Goal: Transaction & Acquisition: Obtain resource

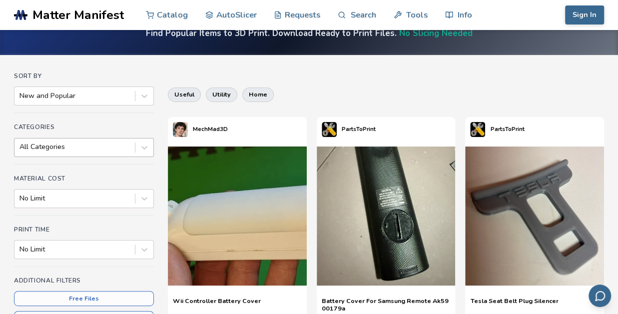
scroll to position [100, 0]
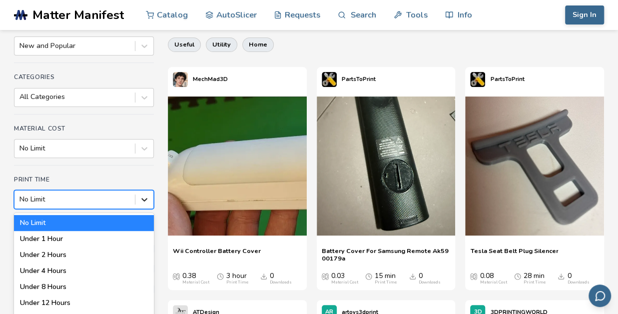
click at [139, 198] on div "7 results available. Use Up and Down to choose options, press Enter to select t…" at bounding box center [84, 199] width 140 height 19
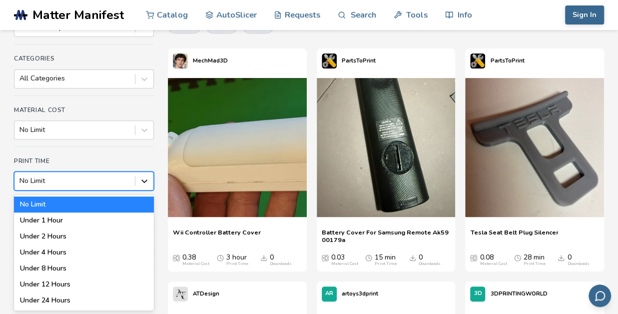
click at [146, 185] on div at bounding box center [144, 181] width 18 height 18
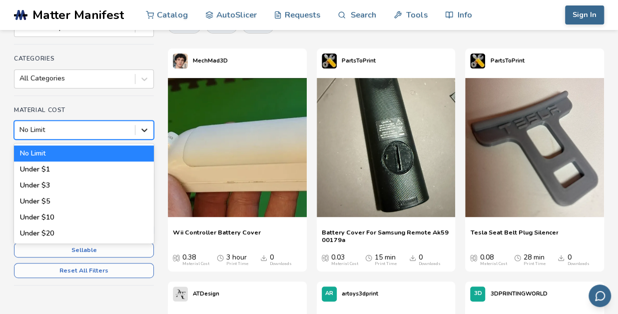
click at [139, 130] on icon at bounding box center [144, 130] width 10 height 10
click at [140, 131] on icon at bounding box center [144, 130] width 10 height 10
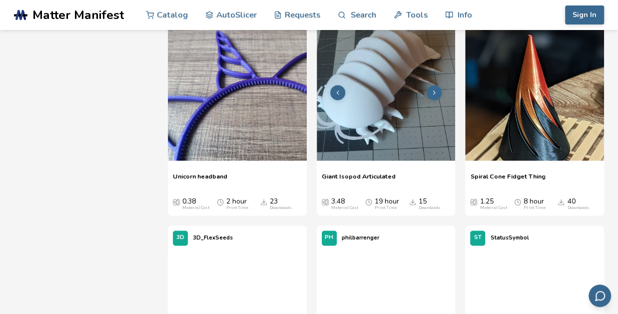
scroll to position [4417, 0]
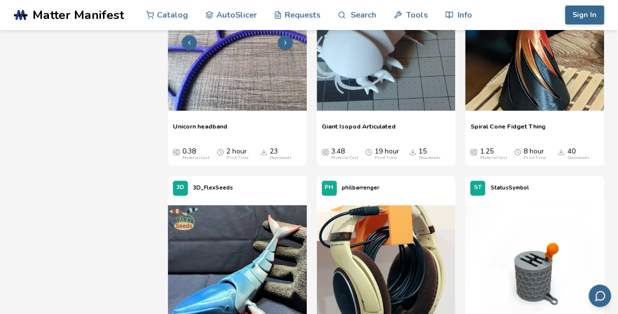
click at [268, 82] on img at bounding box center [237, 41] width 139 height 139
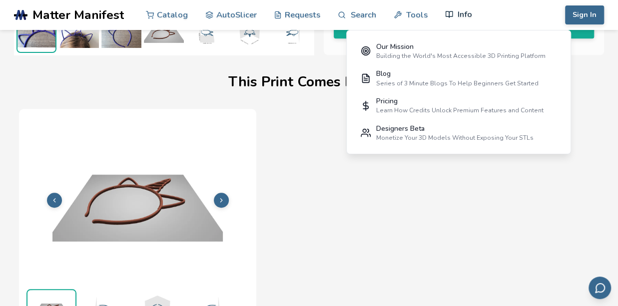
click at [464, 7] on link "Info" at bounding box center [458, 15] width 27 height 30
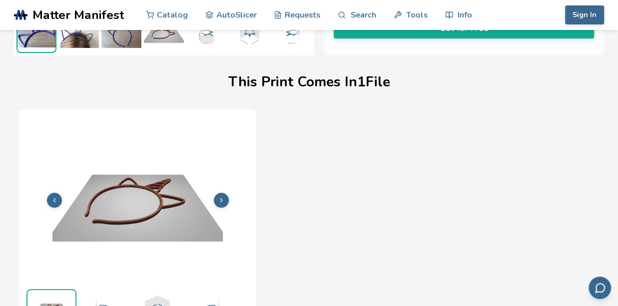
drag, startPoint x: 464, startPoint y: 7, endPoint x: 417, endPoint y: 132, distance: 133.5
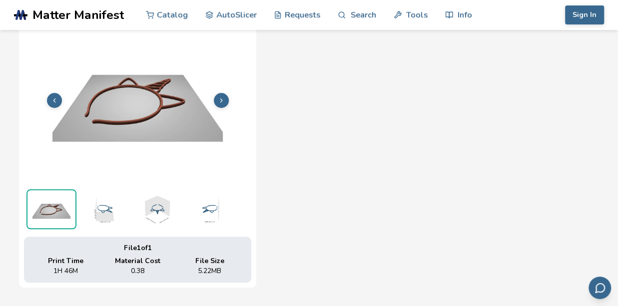
click at [210, 210] on img at bounding box center [209, 209] width 50 height 40
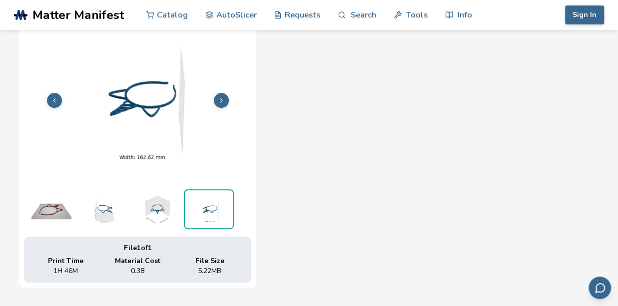
click at [164, 210] on img at bounding box center [156, 209] width 50 height 40
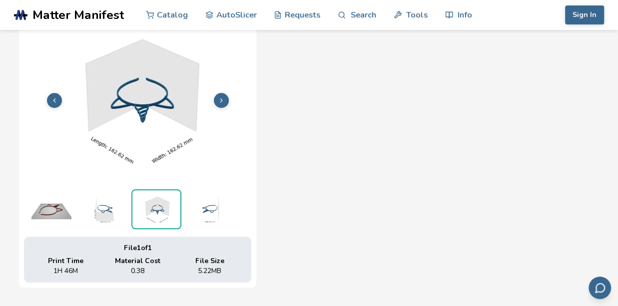
click at [104, 208] on img at bounding box center [104, 209] width 50 height 40
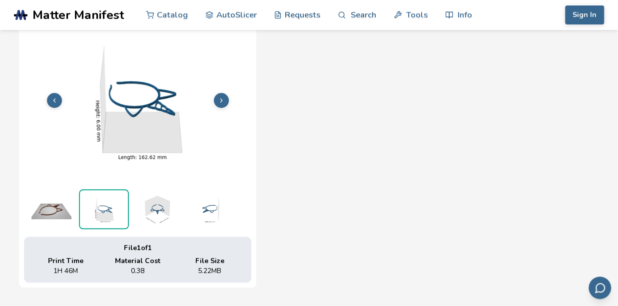
click at [56, 207] on img at bounding box center [51, 209] width 50 height 40
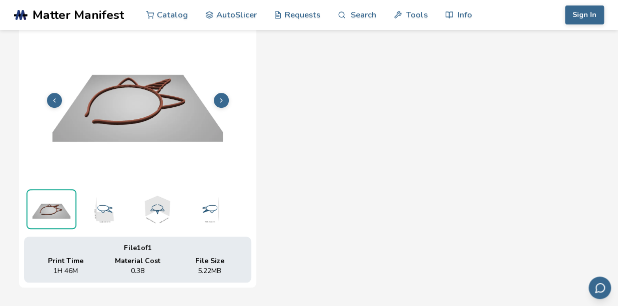
scroll to position [182, 0]
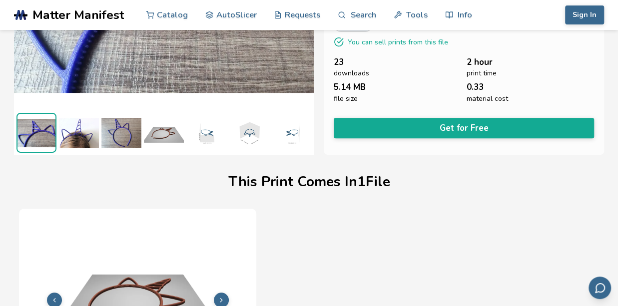
click at [168, 126] on img at bounding box center [164, 133] width 40 height 40
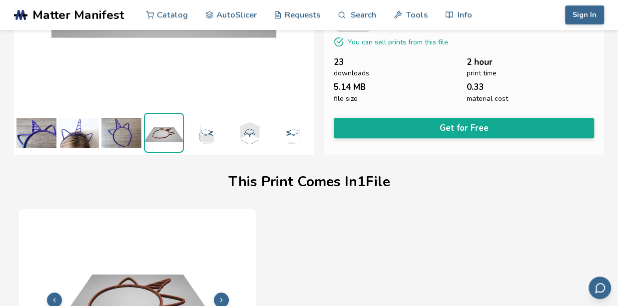
click at [123, 128] on img at bounding box center [121, 133] width 40 height 40
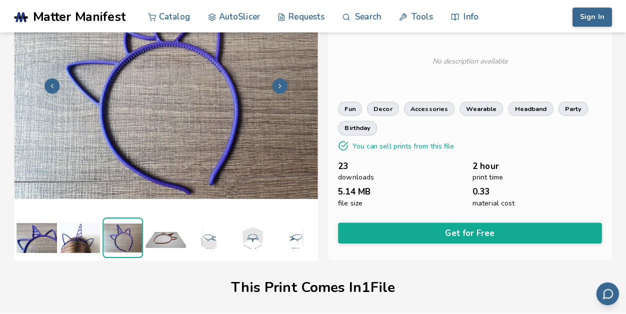
scroll to position [32, 0]
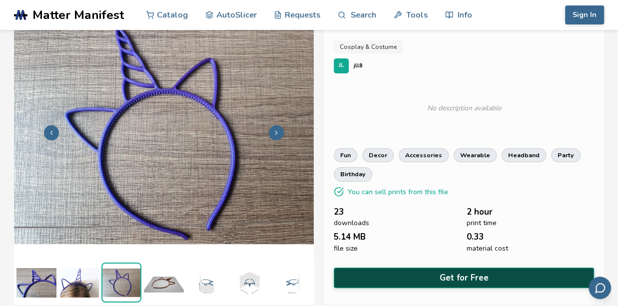
click at [403, 269] on button "Get for Free" at bounding box center [464, 278] width 260 height 20
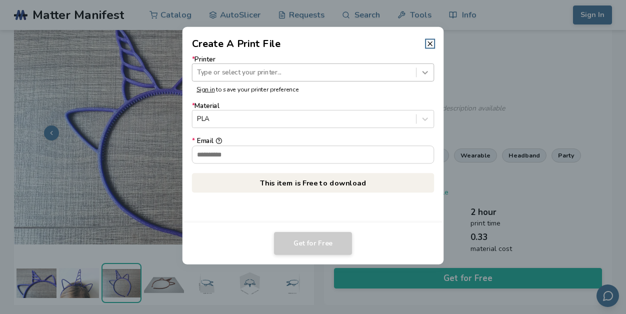
click at [426, 75] on icon at bounding box center [424, 71] width 9 height 9
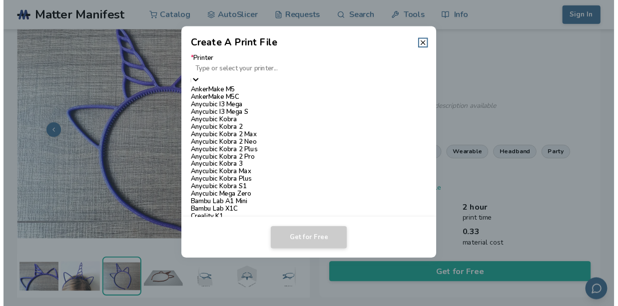
scroll to position [500, 0]
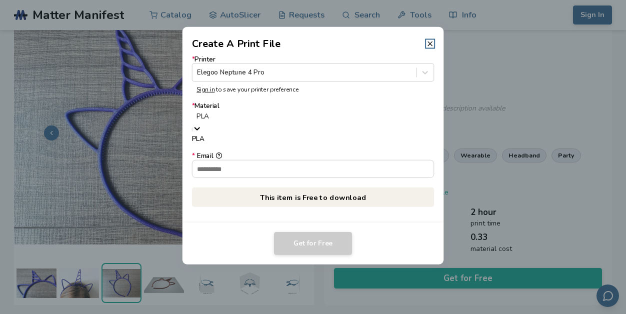
click at [202, 123] on icon at bounding box center [196, 127] width 9 height 9
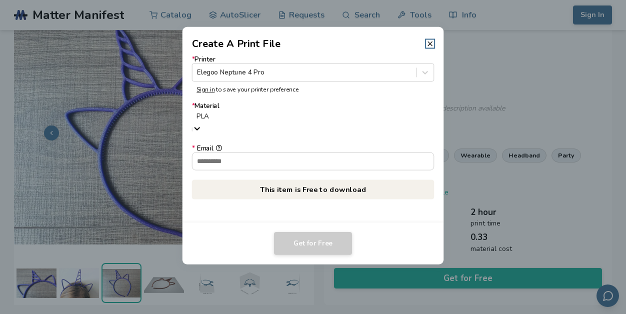
click at [321, 182] on p "This item is Free to download" at bounding box center [313, 188] width 242 height 19
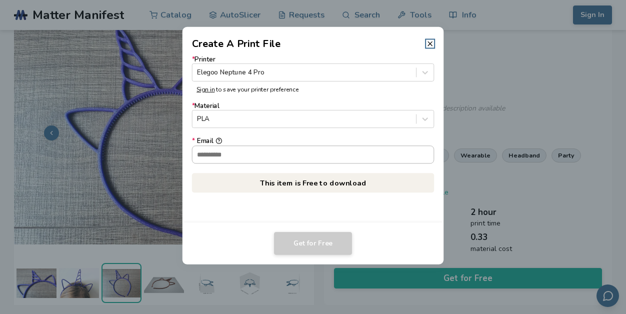
click at [257, 148] on input "* Email" at bounding box center [312, 154] width 241 height 17
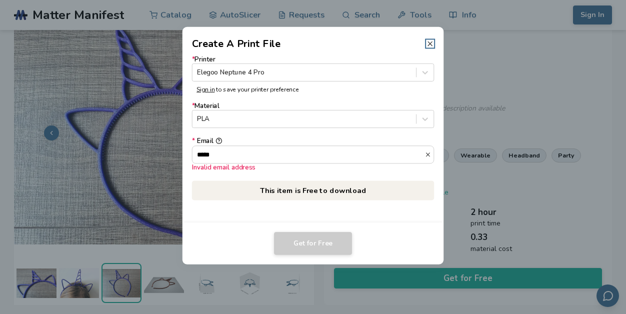
type input "*****"
click at [430, 43] on line at bounding box center [430, 43] width 4 height 4
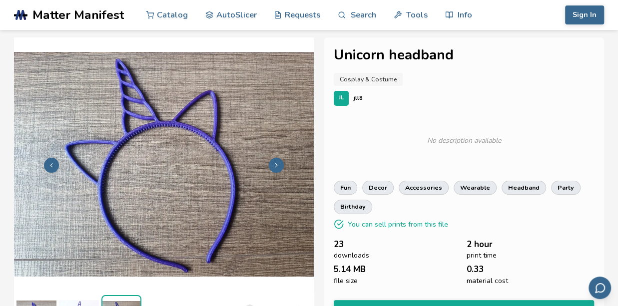
scroll to position [50, 0]
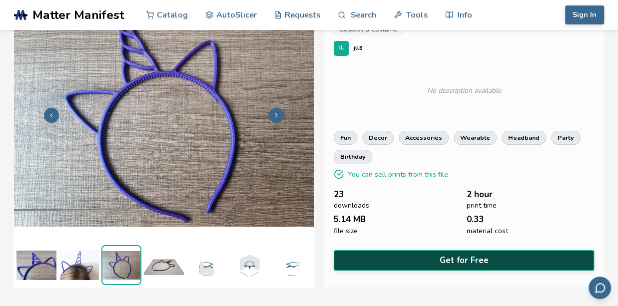
click at [371, 260] on button "Get for Free" at bounding box center [464, 260] width 260 height 20
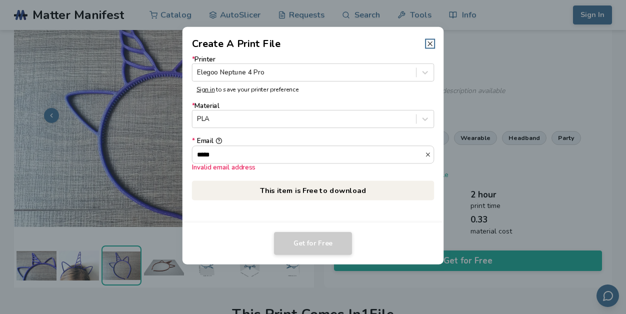
click at [429, 42] on line at bounding box center [430, 43] width 4 height 4
